Goal: Task Accomplishment & Management: Manage account settings

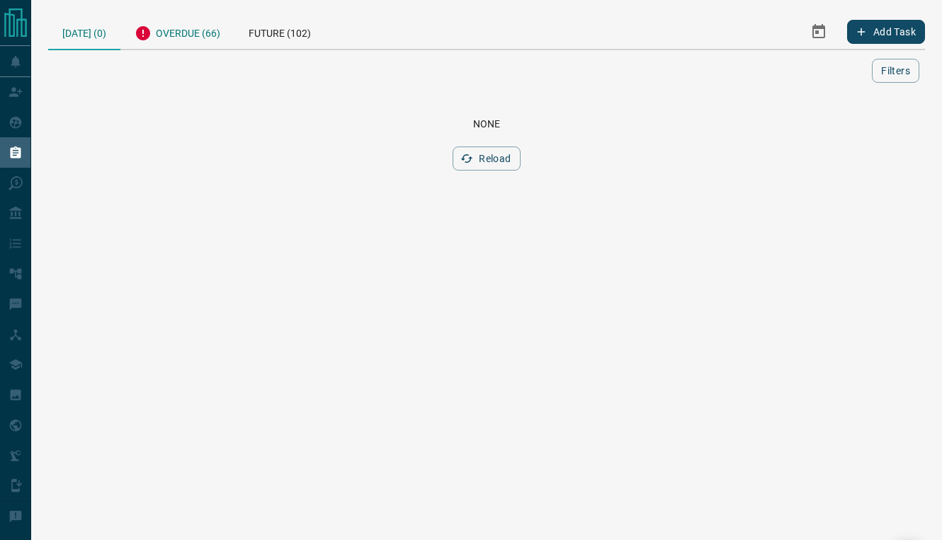
click at [214, 43] on div "Overdue (66)" at bounding box center [177, 31] width 114 height 35
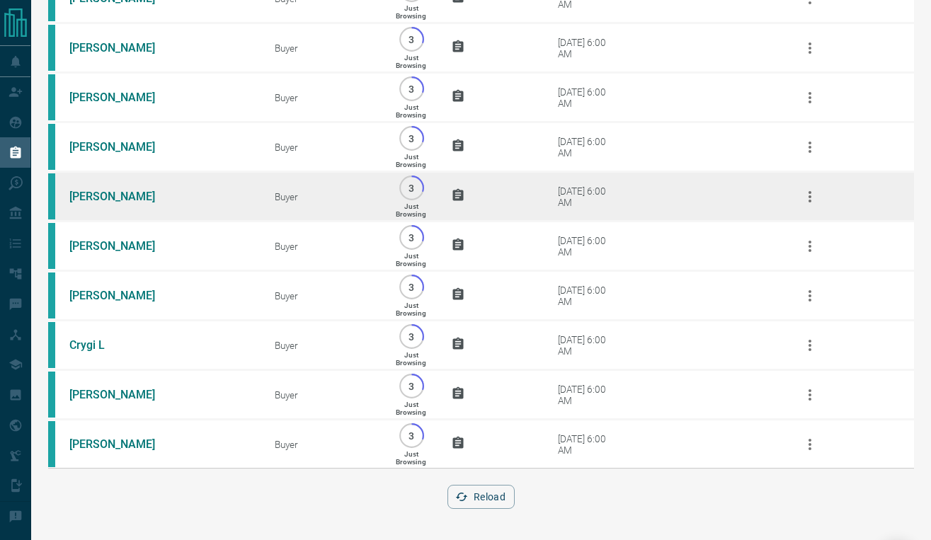
scroll to position [3057, 0]
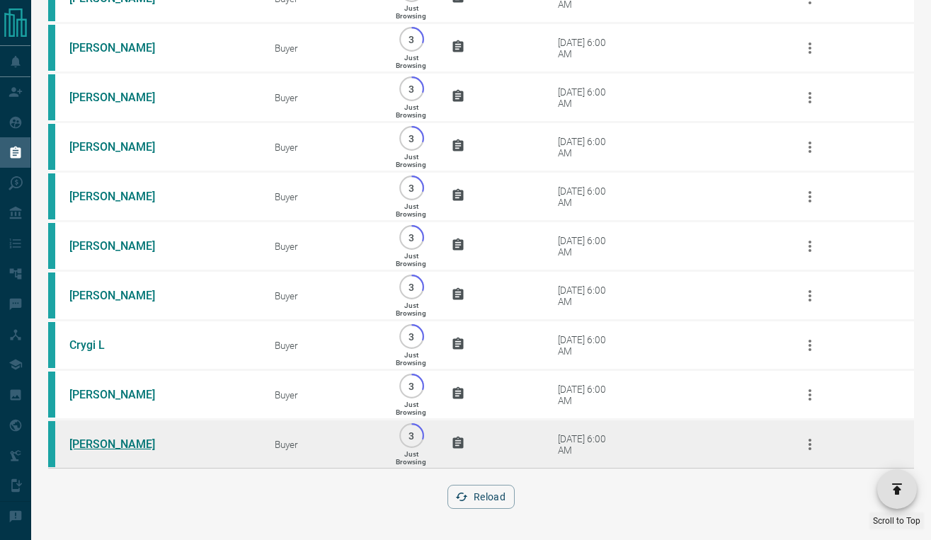
click at [120, 442] on link "[PERSON_NAME]" at bounding box center [122, 444] width 106 height 13
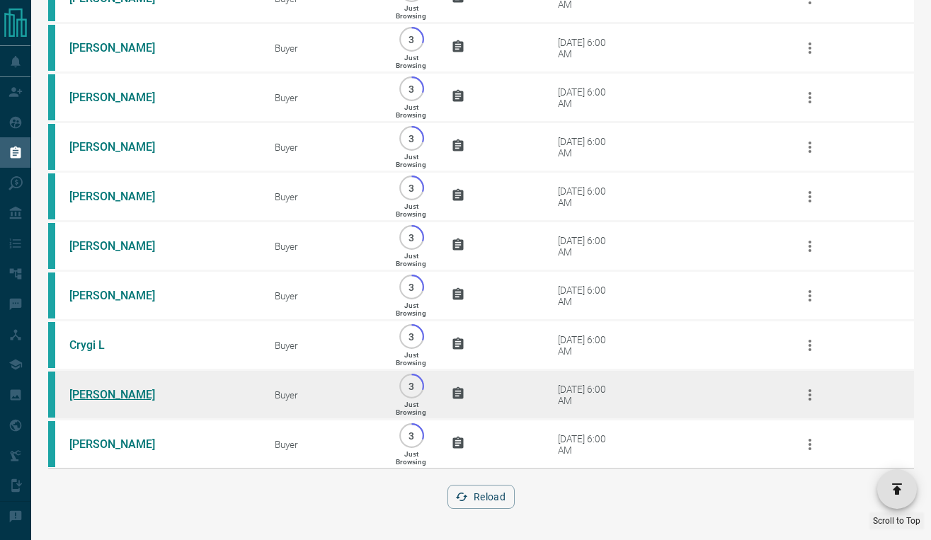
click at [96, 391] on link "[PERSON_NAME]" at bounding box center [122, 394] width 106 height 13
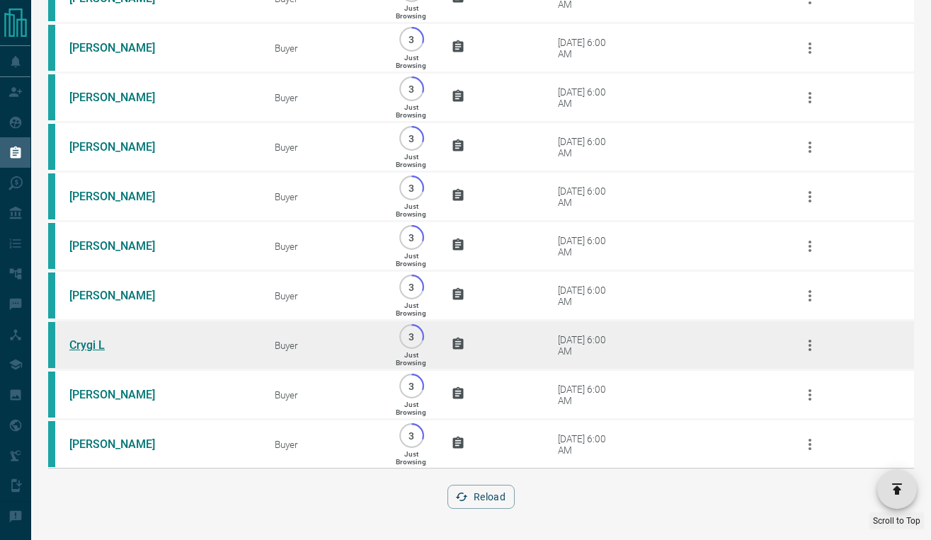
click at [81, 341] on link "Crygi L" at bounding box center [122, 345] width 106 height 13
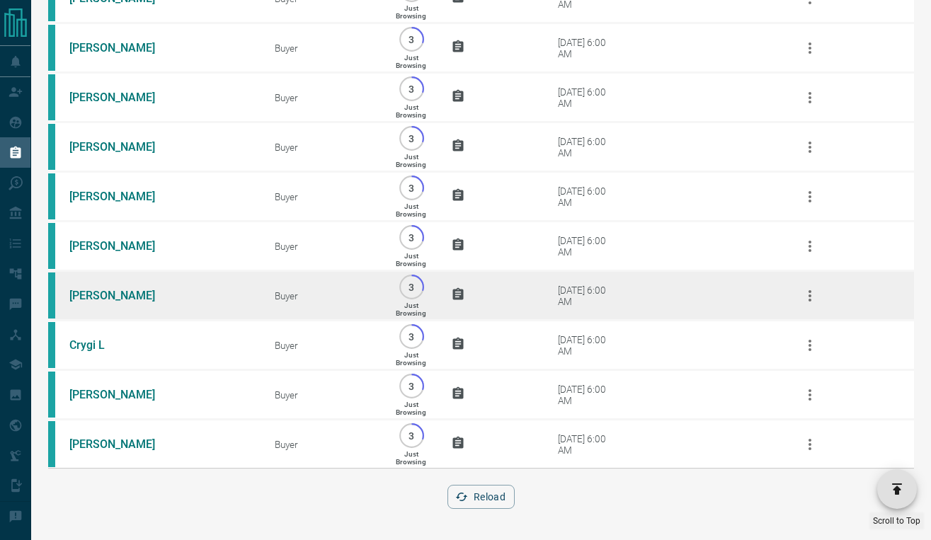
drag, startPoint x: 76, startPoint y: 287, endPoint x: 79, endPoint y: 264, distance: 22.8
click at [77, 289] on link "[PERSON_NAME]" at bounding box center [122, 295] width 106 height 13
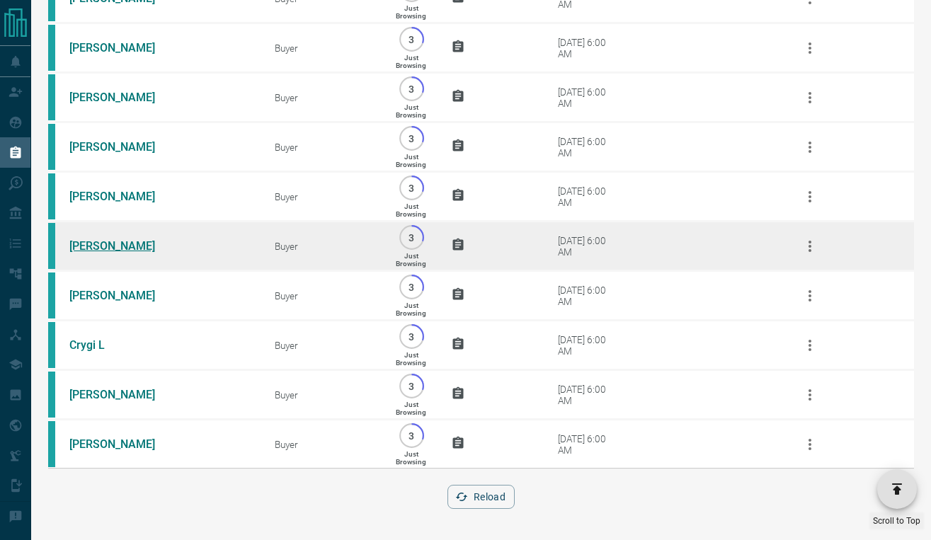
click at [87, 239] on link "[PERSON_NAME]" at bounding box center [122, 245] width 106 height 13
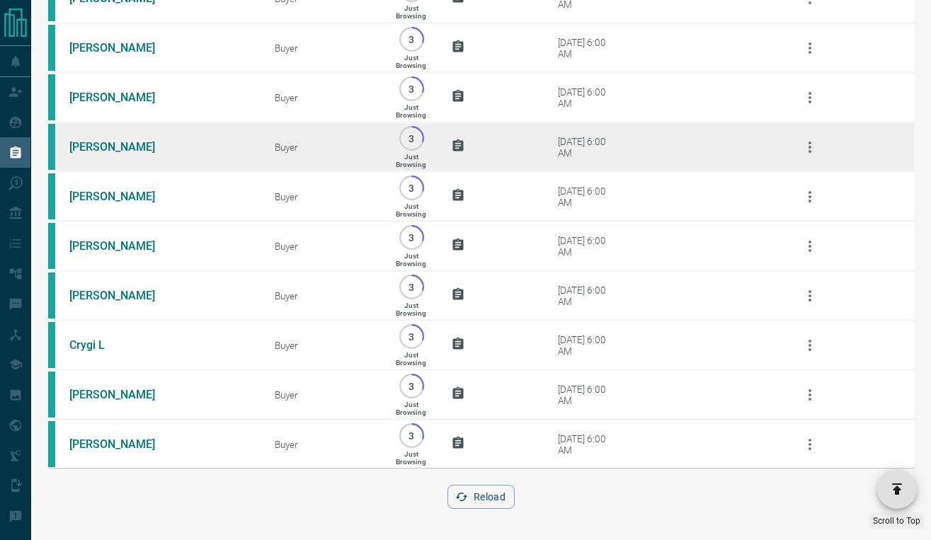
drag, startPoint x: 91, startPoint y: 178, endPoint x: 100, endPoint y: 149, distance: 31.1
click at [91, 190] on link "[PERSON_NAME]" at bounding box center [122, 196] width 106 height 13
click at [102, 140] on link "[PERSON_NAME]" at bounding box center [122, 146] width 106 height 13
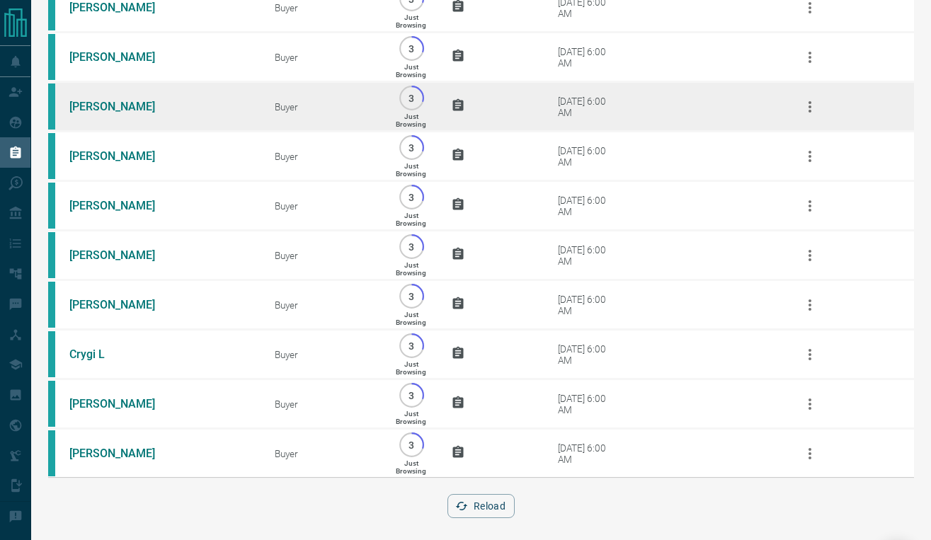
scroll to position [2845, 0]
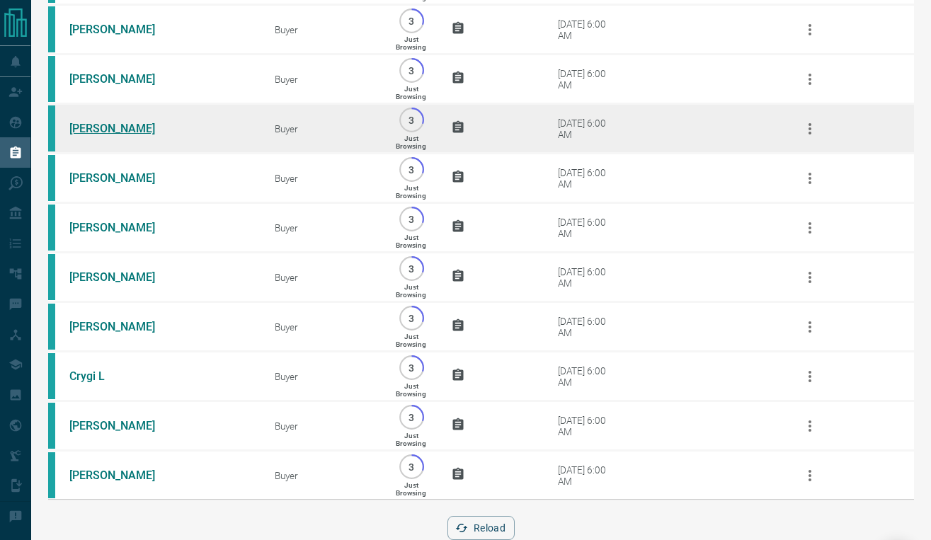
click at [87, 135] on link "[PERSON_NAME]" at bounding box center [122, 128] width 106 height 13
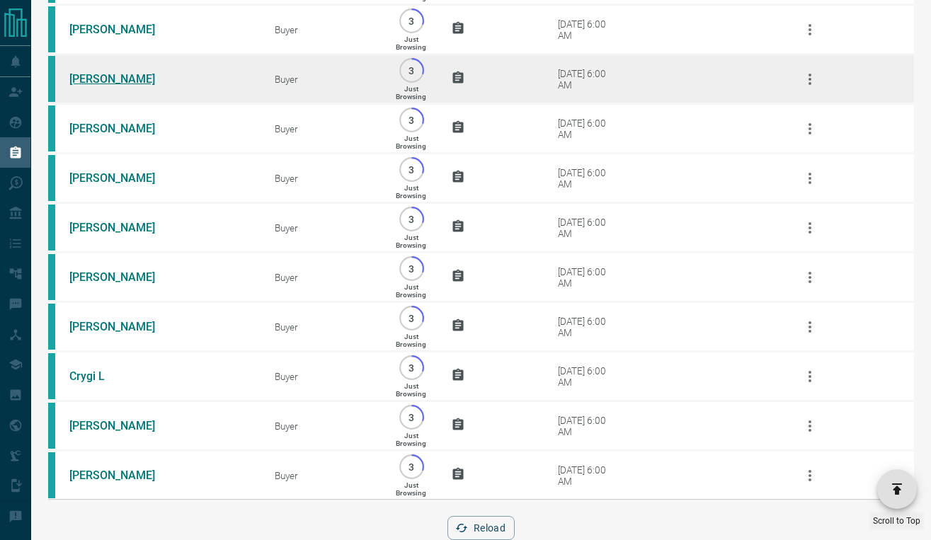
click at [108, 86] on link "[PERSON_NAME]" at bounding box center [122, 78] width 106 height 13
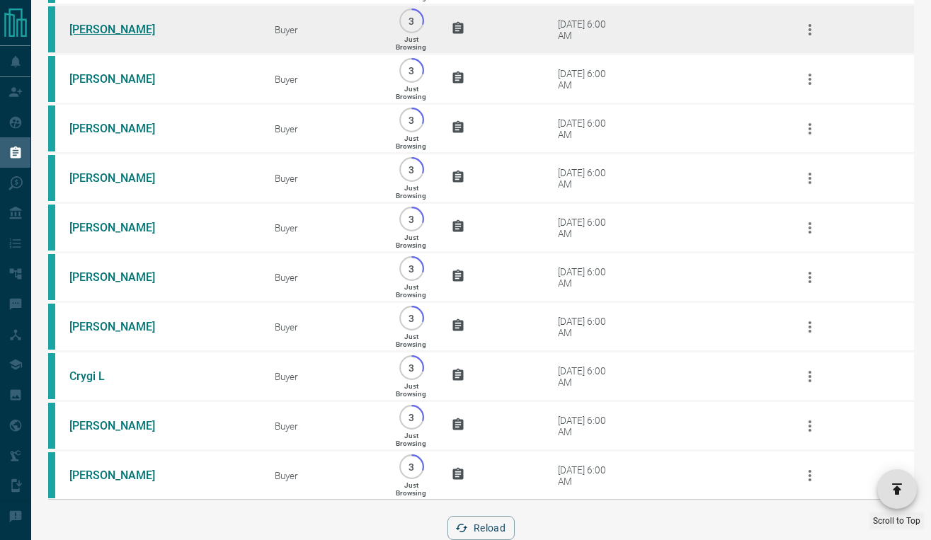
click at [98, 36] on link "[PERSON_NAME]" at bounding box center [122, 29] width 106 height 13
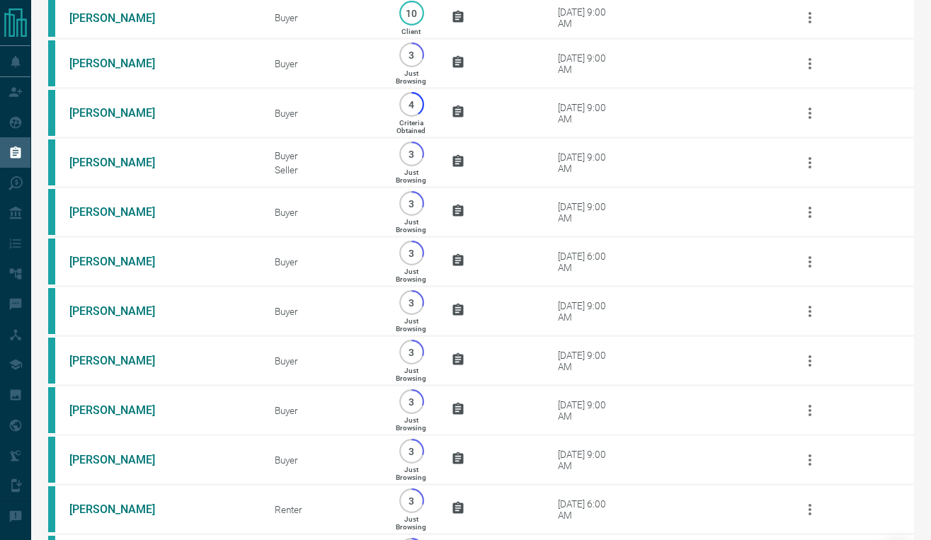
scroll to position [932, 0]
